Goal: Register for event/course

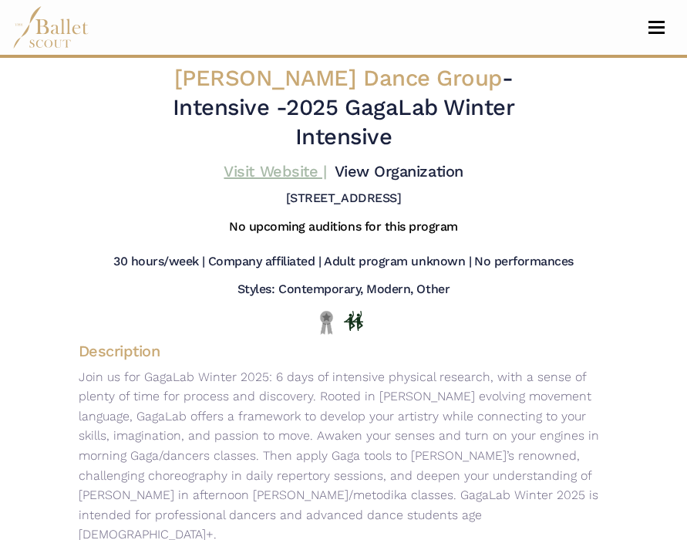
click at [312, 162] on link "Visit Website |" at bounding box center [275, 171] width 103 height 19
click at [400, 161] on h4 "Visit Website | View Organization" at bounding box center [343, 171] width 239 height 20
click at [400, 162] on link "View Organization" at bounding box center [399, 171] width 129 height 19
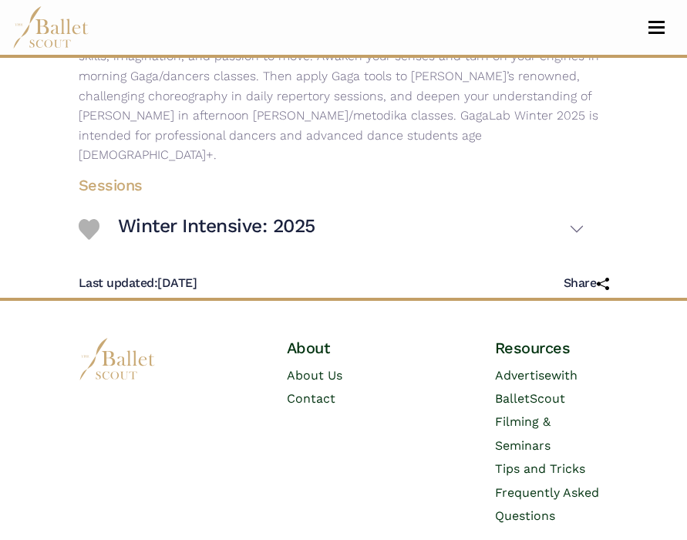
scroll to position [379, 0]
click at [116, 176] on h4 "Sessions" at bounding box center [331, 186] width 531 height 20
click at [115, 176] on h4 "Sessions" at bounding box center [331, 186] width 531 height 20
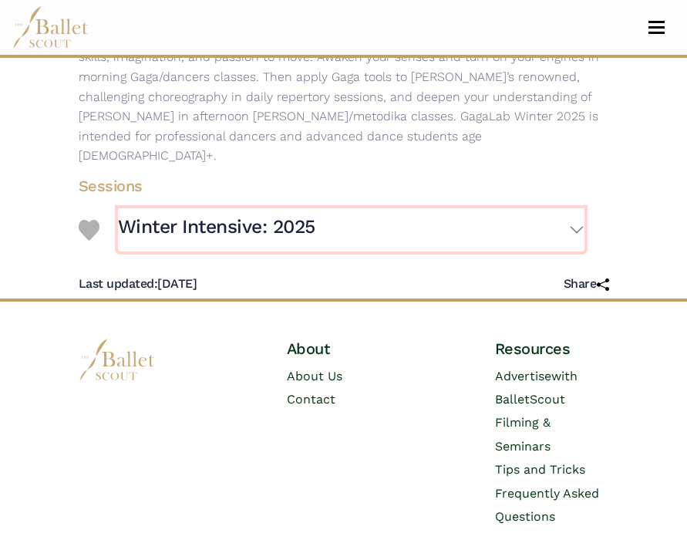
click at [577, 208] on button "Winter Intensive: 2025" at bounding box center [351, 229] width 467 height 43
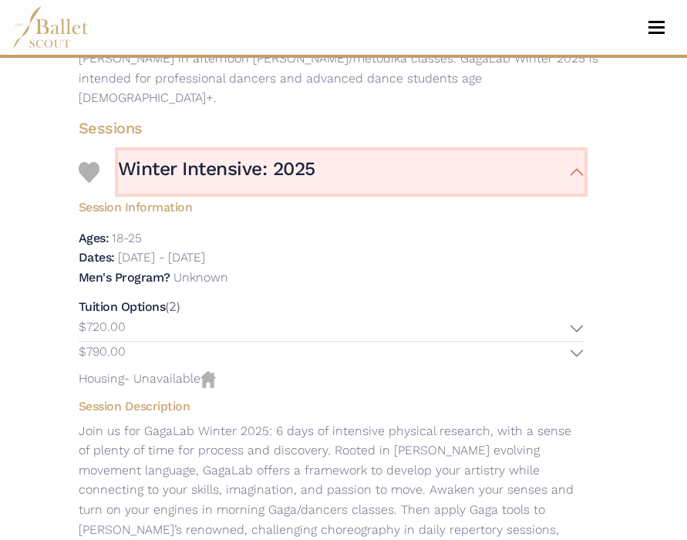
scroll to position [448, 0]
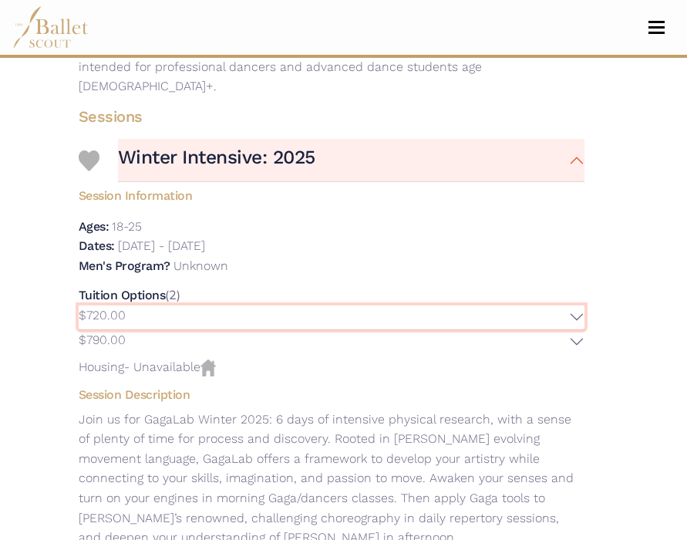
click at [578, 305] on button "$720.00" at bounding box center [332, 317] width 506 height 24
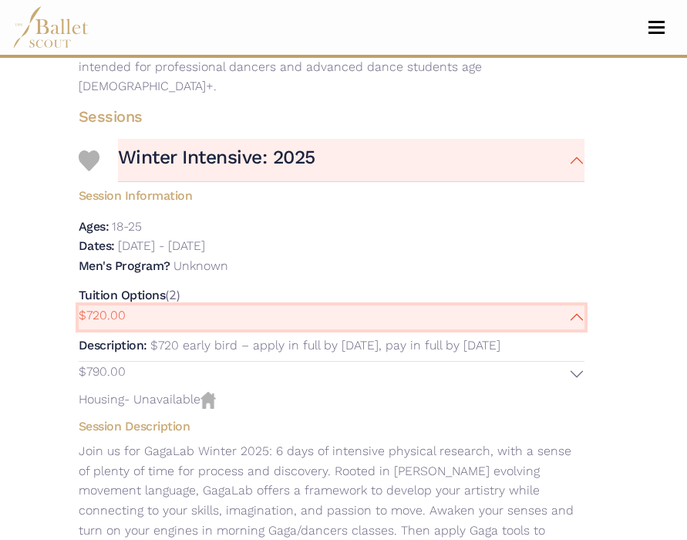
click at [578, 305] on button "$720.00" at bounding box center [332, 317] width 506 height 24
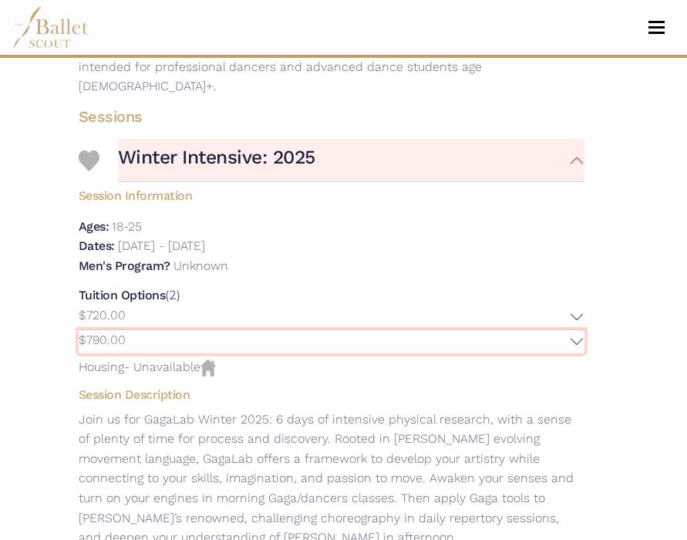
click at [580, 330] on button "$790.00" at bounding box center [332, 342] width 506 height 24
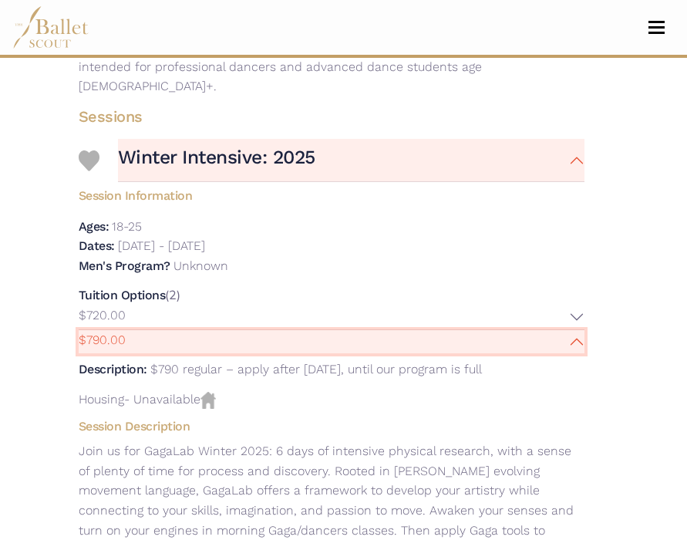
click at [580, 330] on button "$790.00" at bounding box center [332, 342] width 506 height 24
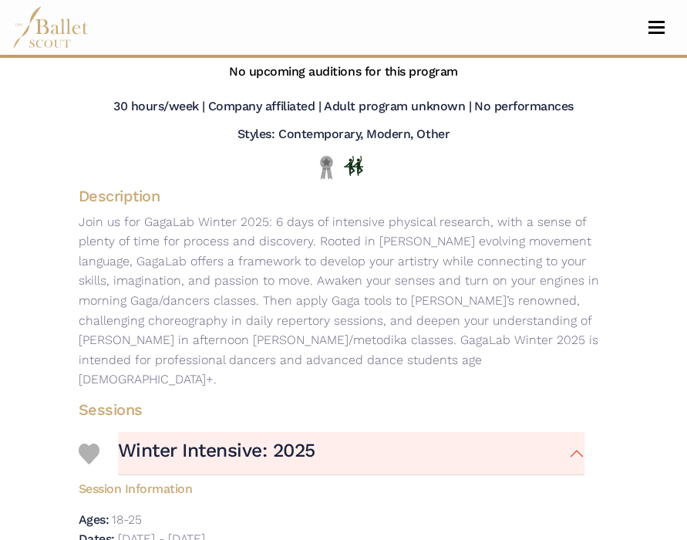
scroll to position [0, 0]
